Goal: Task Accomplishment & Management: Use online tool/utility

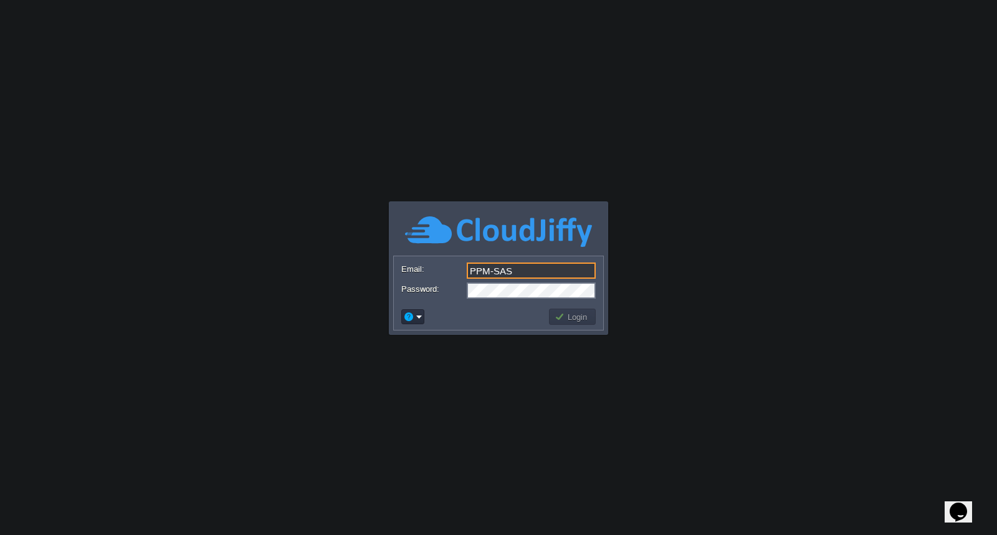
click at [553, 270] on input "PPM-SAS" at bounding box center [531, 270] width 129 height 16
type input "[EMAIL_ADDRESS][DOMAIN_NAME]"
click at [589, 321] on button "Login" at bounding box center [573, 316] width 36 height 11
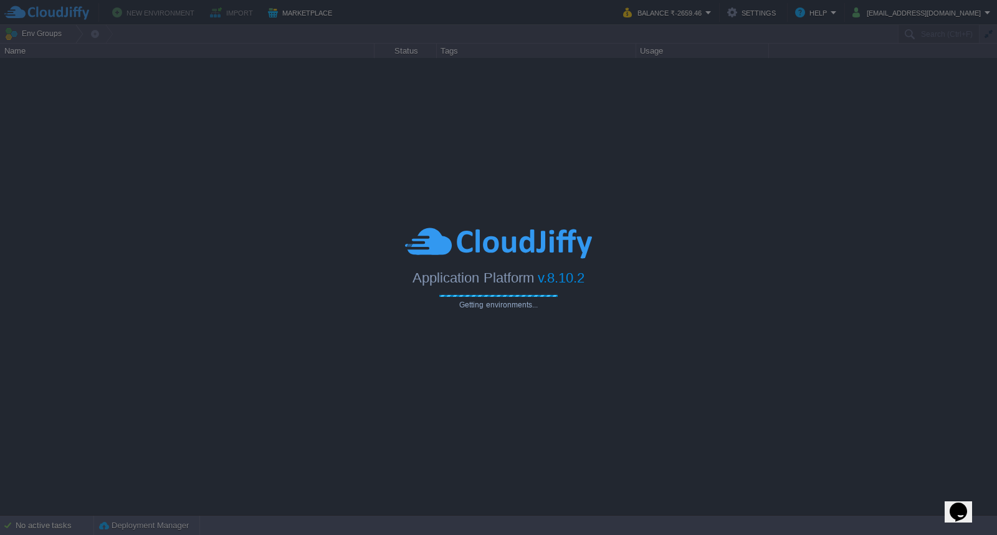
type input "Search (Ctrl+F)"
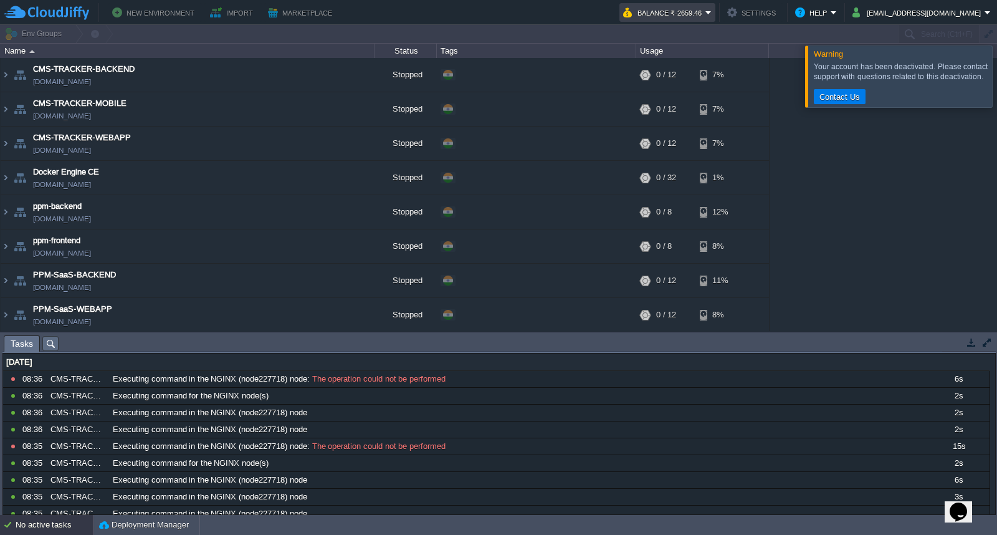
click at [712, 13] on em "Balance ₹-2659.46" at bounding box center [667, 12] width 88 height 15
click at [705, 11] on button "Balance ₹-2659.46" at bounding box center [664, 12] width 82 height 15
click at [991, 9] on td "[EMAIL_ADDRESS][DOMAIN_NAME]" at bounding box center [922, 12] width 146 height 19
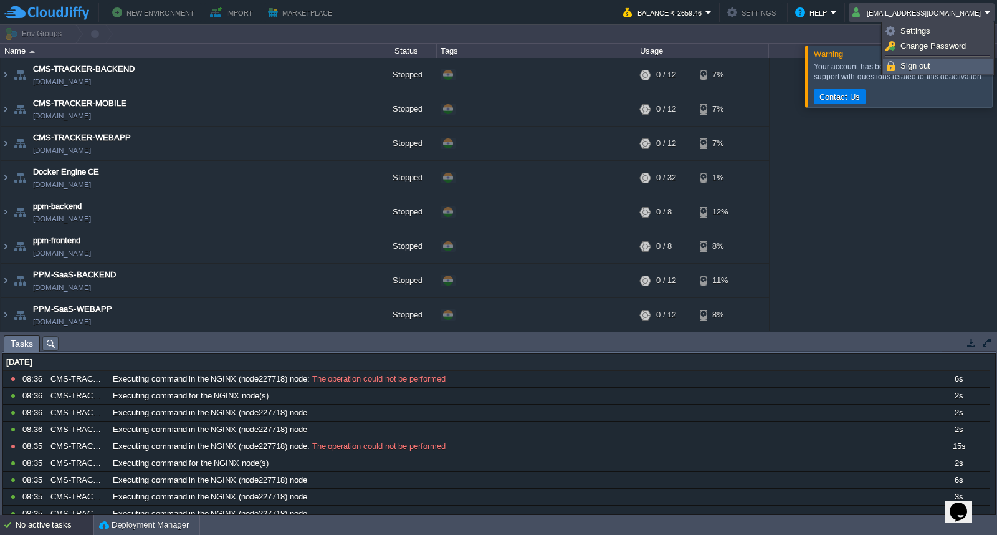
click at [935, 64] on link "Sign out" at bounding box center [938, 66] width 108 height 14
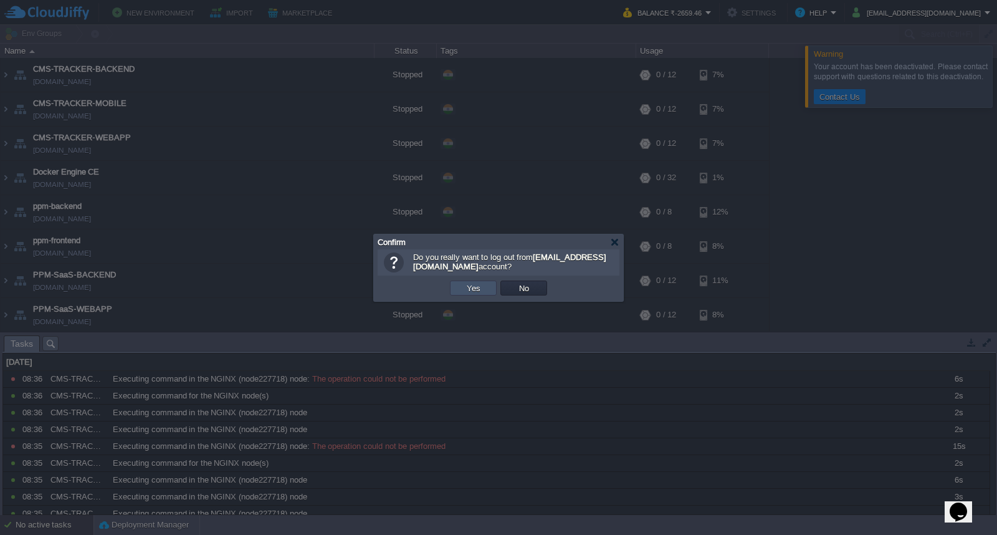
click at [469, 292] on button "Yes" at bounding box center [473, 287] width 21 height 11
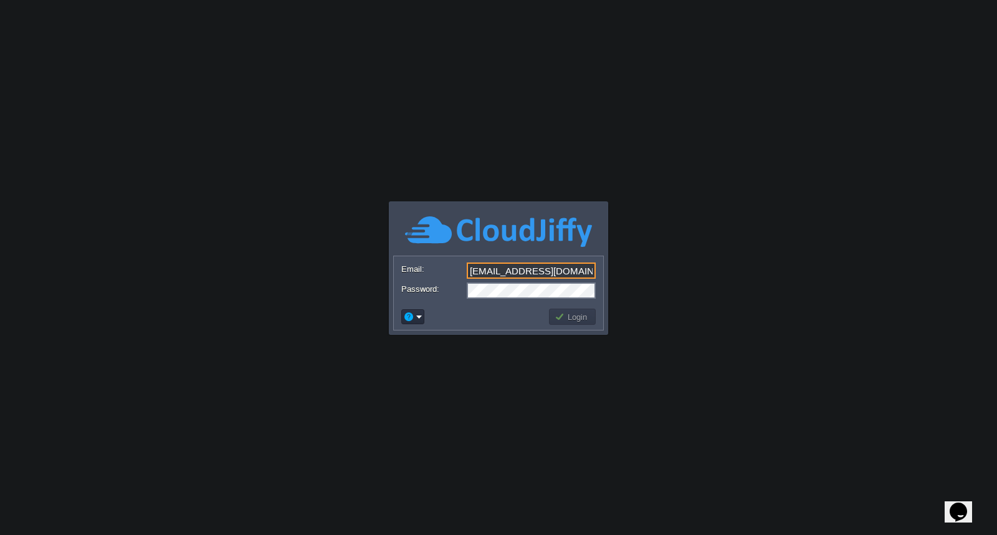
click at [562, 269] on input "[EMAIL_ADDRESS][DOMAIN_NAME]" at bounding box center [531, 270] width 129 height 16
type input "[EMAIL_ADDRESS][DOMAIN_NAME]"
click at [560, 315] on button "Login" at bounding box center [573, 316] width 36 height 11
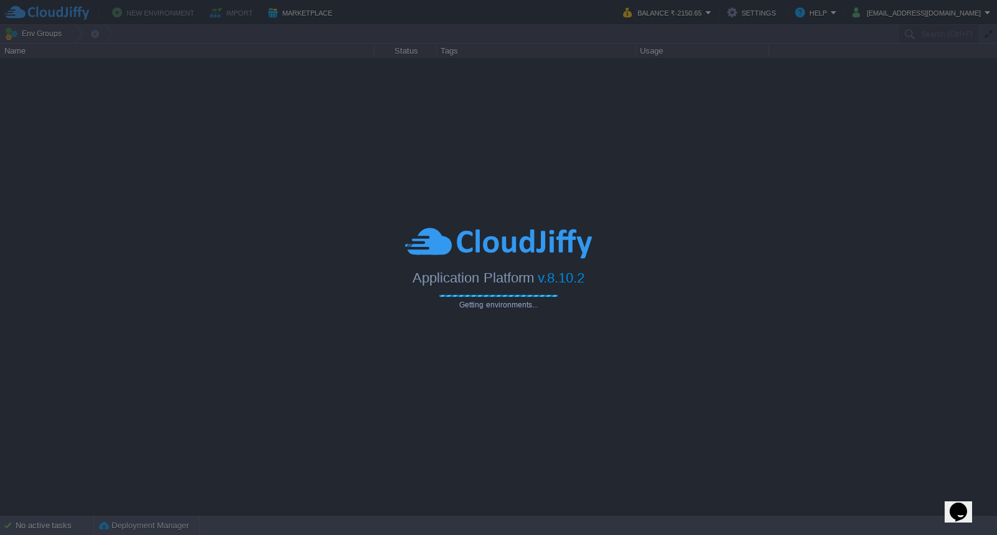
type input "Search (Ctrl+F)"
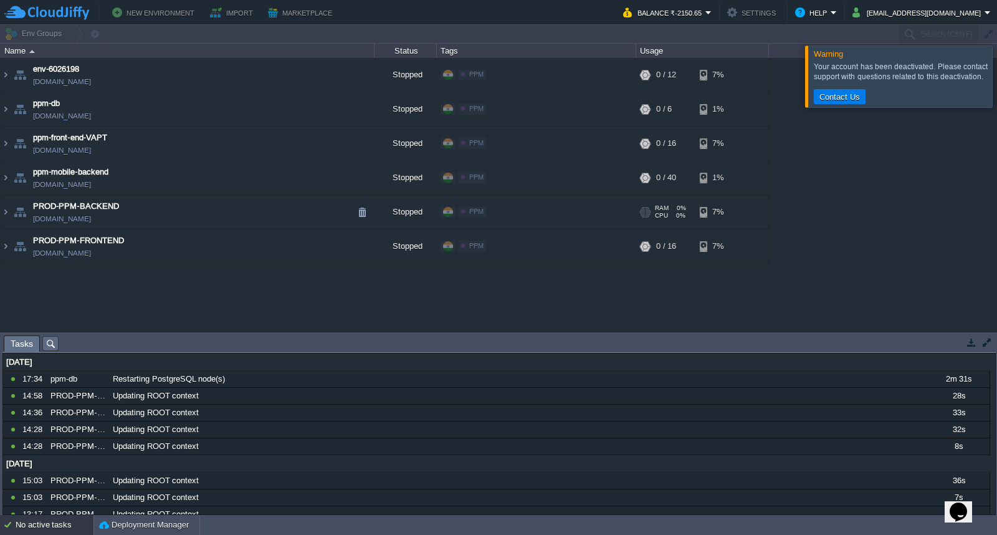
click at [572, 212] on div "PPM Edit" at bounding box center [536, 212] width 195 height 35
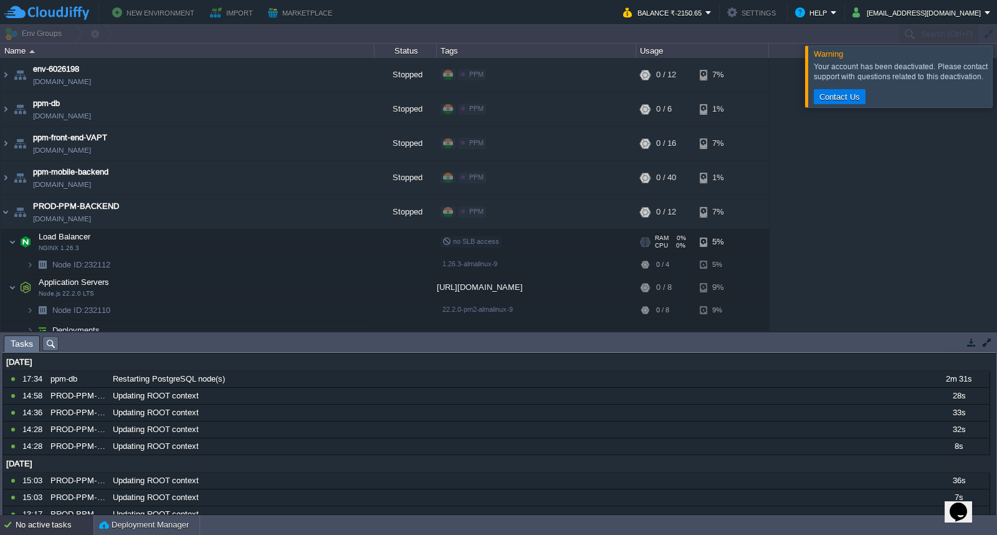
click at [279, 250] on td "Load Balancer NGINX 1.26.3" at bounding box center [188, 242] width 374 height 26
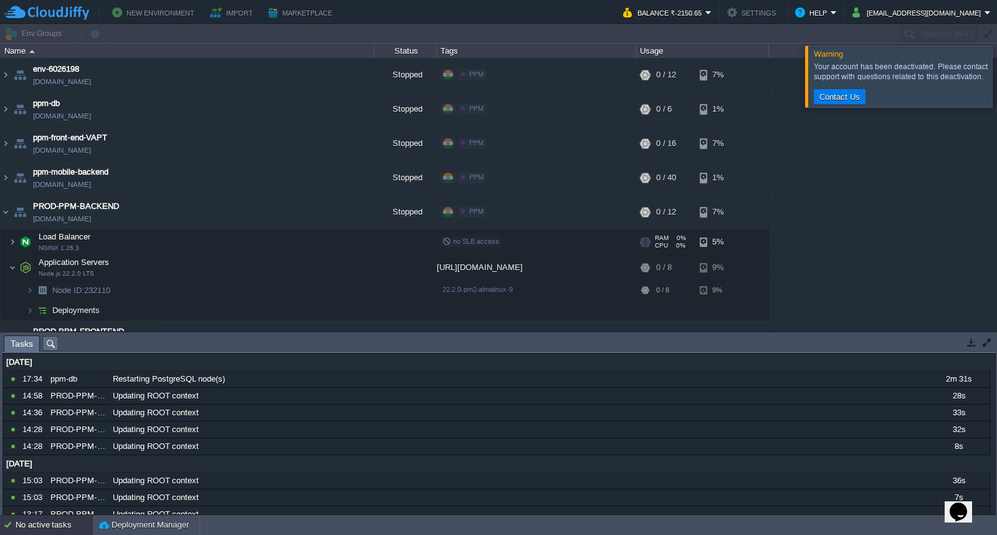
click at [279, 250] on td "Load Balancer NGINX 1.26.3" at bounding box center [188, 242] width 374 height 26
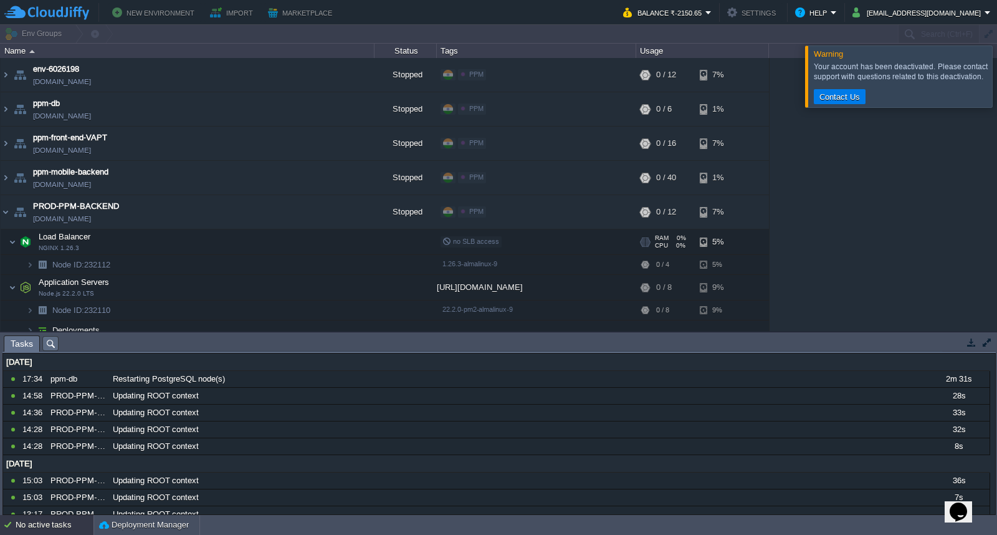
click at [279, 250] on td "Load Balancer NGINX 1.26.3" at bounding box center [188, 242] width 374 height 26
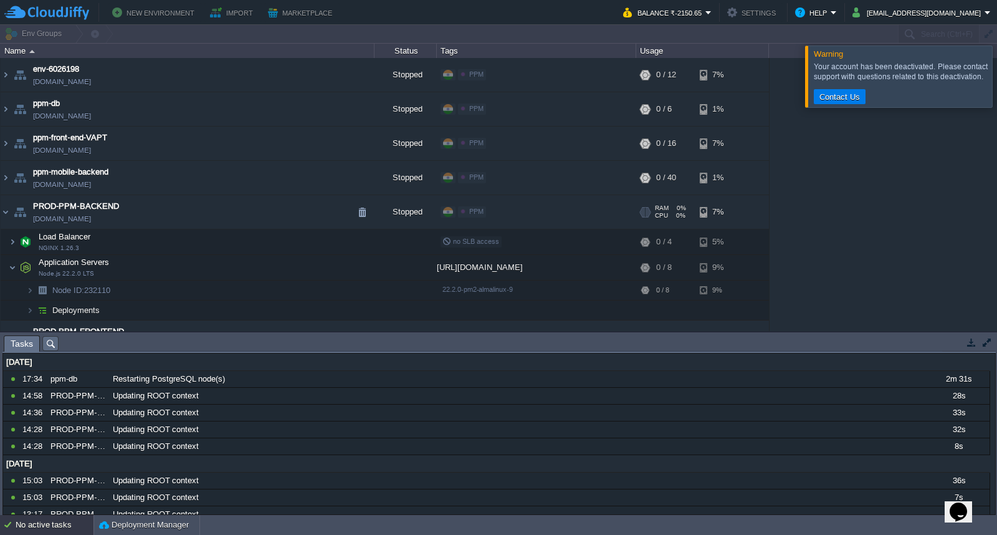
click at [283, 214] on td "PROD-PPM-BACKEND [DOMAIN_NAME]" at bounding box center [188, 212] width 374 height 34
